Goal: Information Seeking & Learning: Learn about a topic

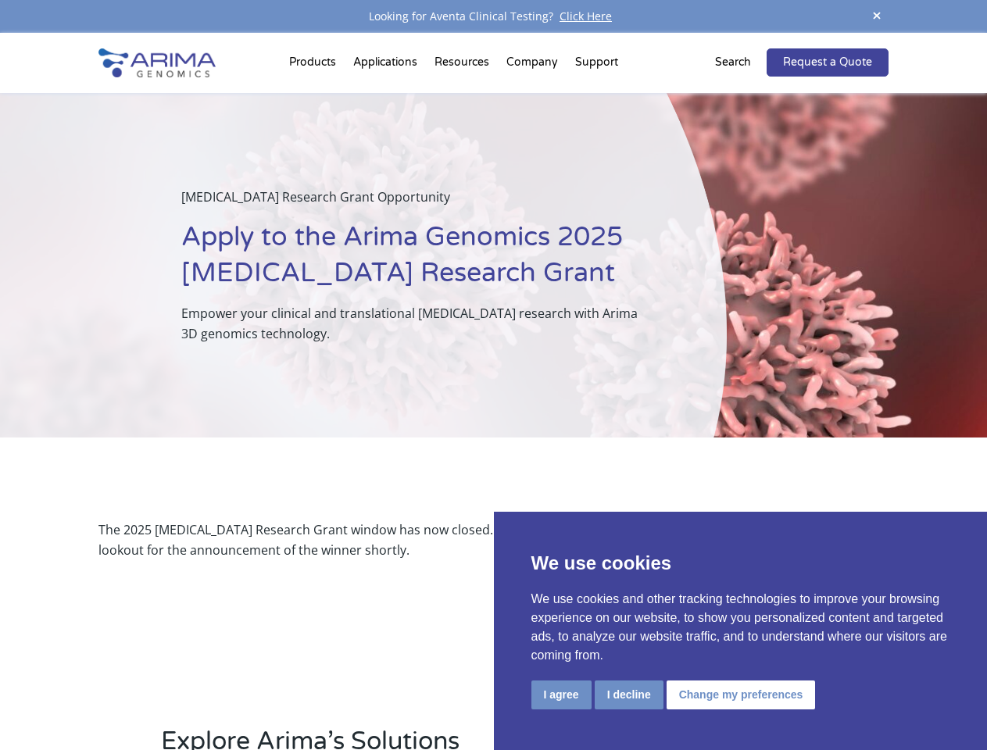
click at [493, 375] on div "[MEDICAL_DATA] Research Grant Opportunity Apply to the Arima Genomics 2025 [MED…" at bounding box center [363, 265] width 727 height 345
click at [561, 695] on button "I agree" at bounding box center [562, 695] width 60 height 29
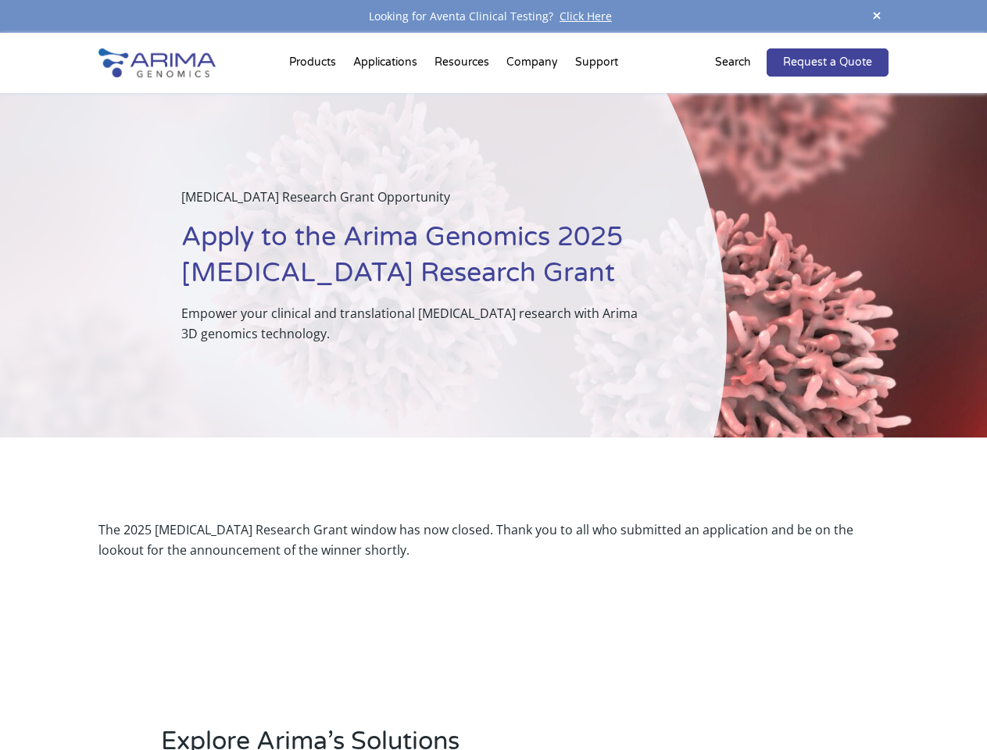
click at [877, 16] on span at bounding box center [876, 16] width 23 height 21
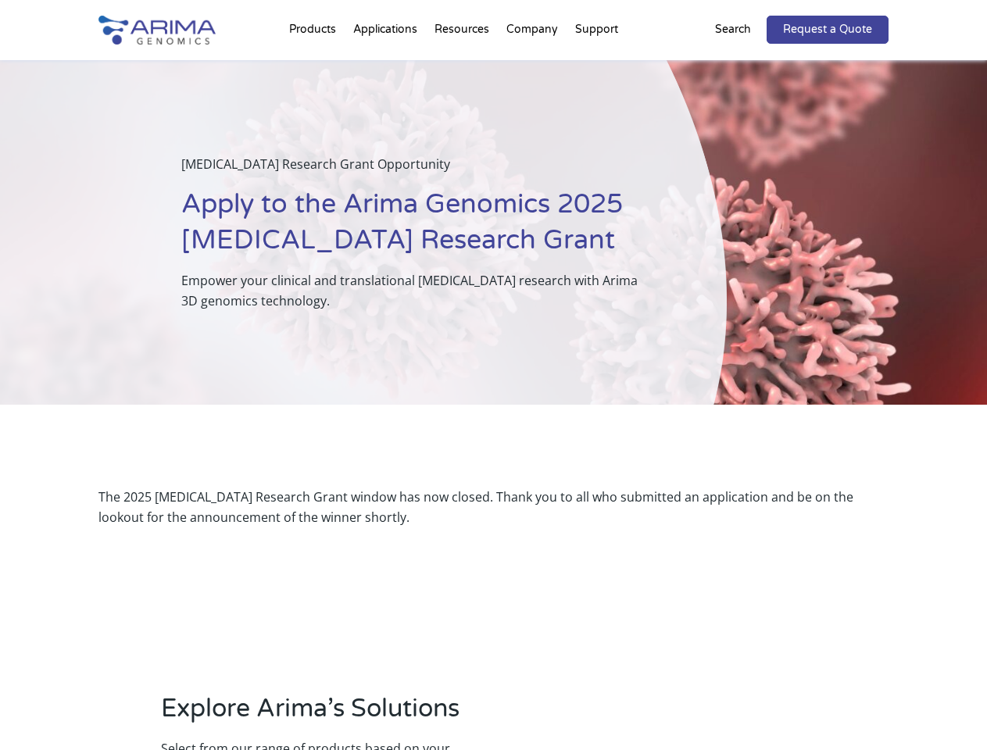
click at [493, 392] on div "[MEDICAL_DATA] Research Grant Opportunity Apply to the Arima Genomics 2025 [MED…" at bounding box center [363, 232] width 727 height 345
click at [315, 66] on div "[MEDICAL_DATA] Research Grant Opportunity Apply to the Arima Genomics 2025 [MED…" at bounding box center [363, 232] width 727 height 345
click at [464, 66] on div "[MEDICAL_DATA] Research Grant Opportunity Apply to the Arima Genomics 2025 [MED…" at bounding box center [363, 232] width 727 height 345
click at [533, 66] on div "[MEDICAL_DATA] Research Grant Opportunity Apply to the Arima Genomics 2025 [MED…" at bounding box center [363, 232] width 727 height 345
click at [596, 66] on div "[MEDICAL_DATA] Research Grant Opportunity Apply to the Arima Genomics 2025 [MED…" at bounding box center [363, 232] width 727 height 345
